Goal: Navigation & Orientation: Find specific page/section

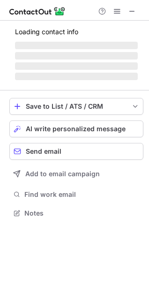
scroll to position [212, 149]
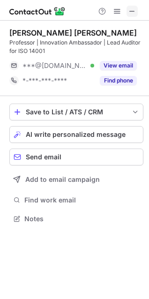
click at [136, 7] on button at bounding box center [132, 11] width 11 height 11
